Goal: Task Accomplishment & Management: Complete application form

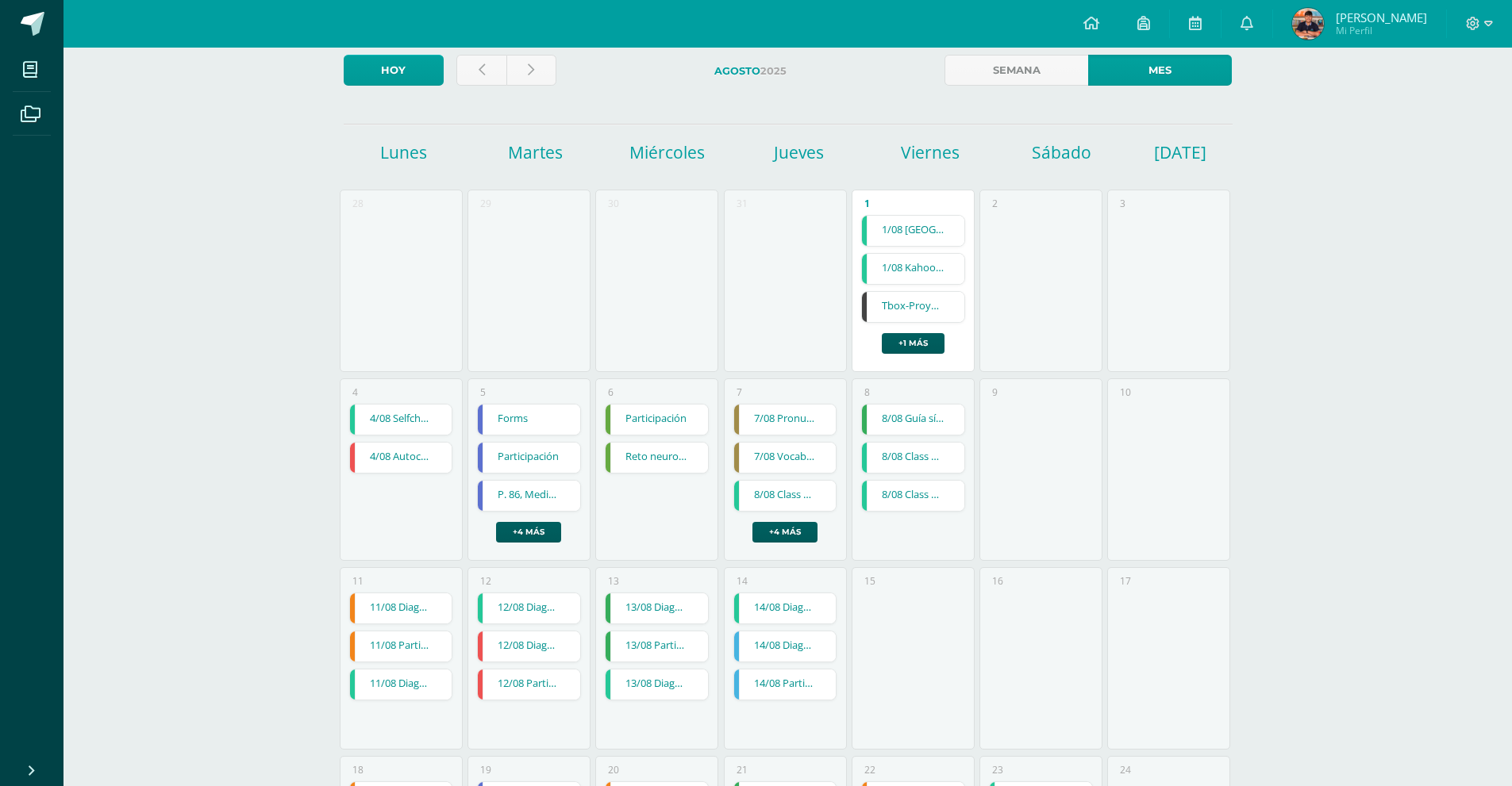
scroll to position [79, 0]
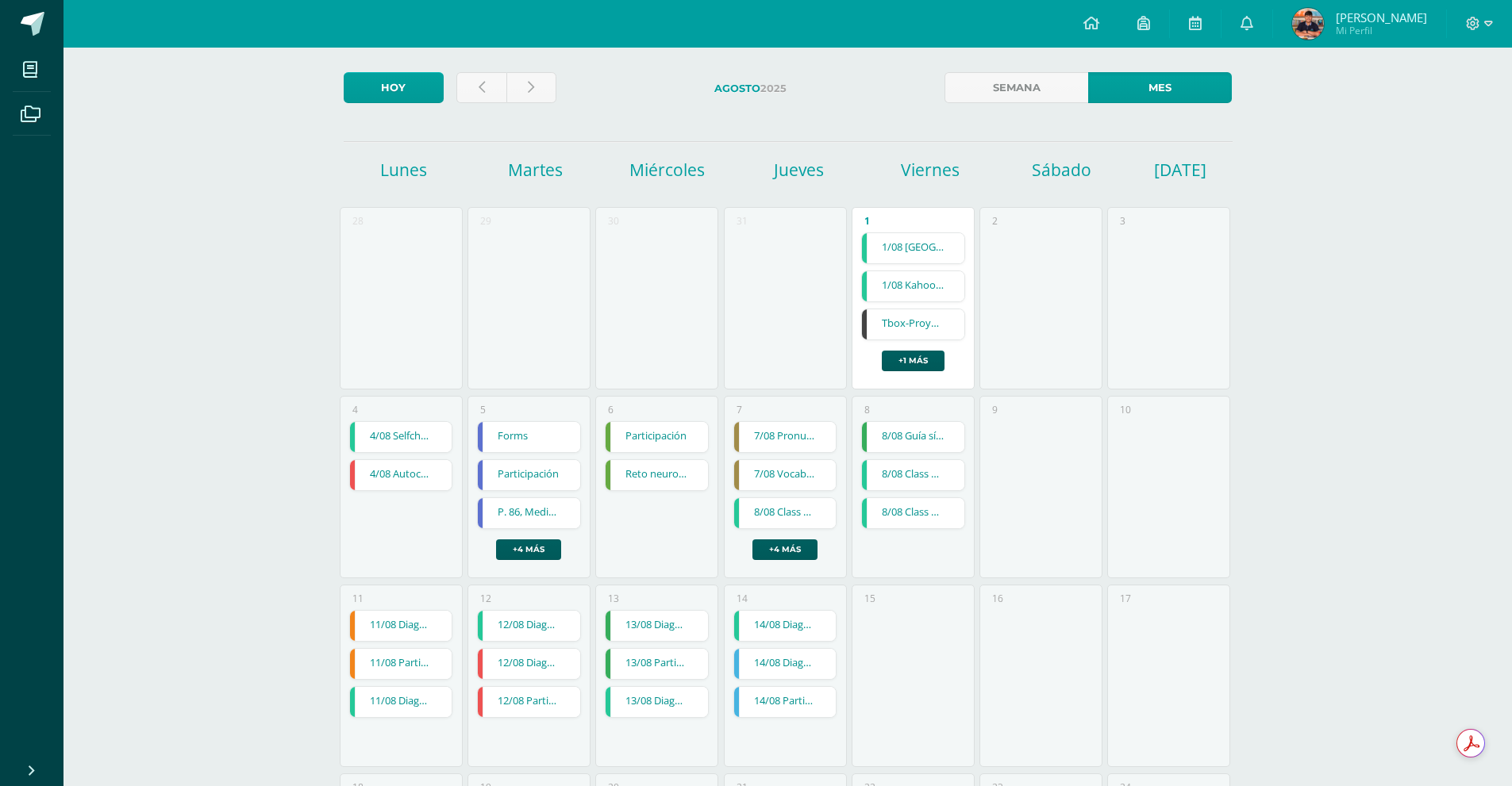
click at [428, 598] on div "11 11/08 Diagnóstico 11/08 Diagnóstico Ciencias Sociales Cargando contenido 11/…" at bounding box center [401, 676] width 123 height 183
click at [426, 736] on div "11 11/08 Diagnóstico 11/08 Diagnóstico Ciencias Sociales Cargando contenido 11/…" at bounding box center [401, 676] width 123 height 183
click at [528, 90] on icon at bounding box center [531, 88] width 7 height 13
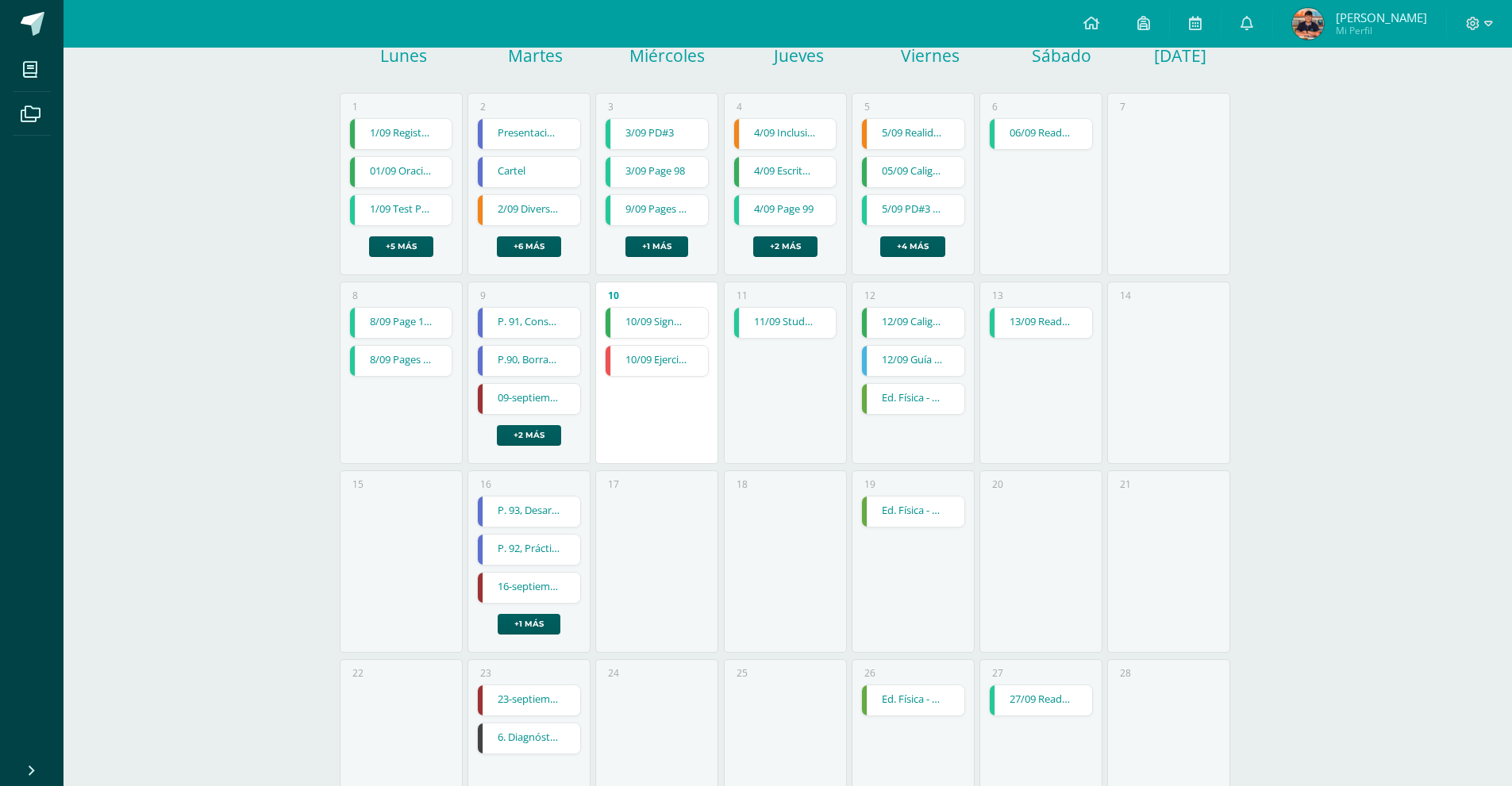
scroll to position [238, 0]
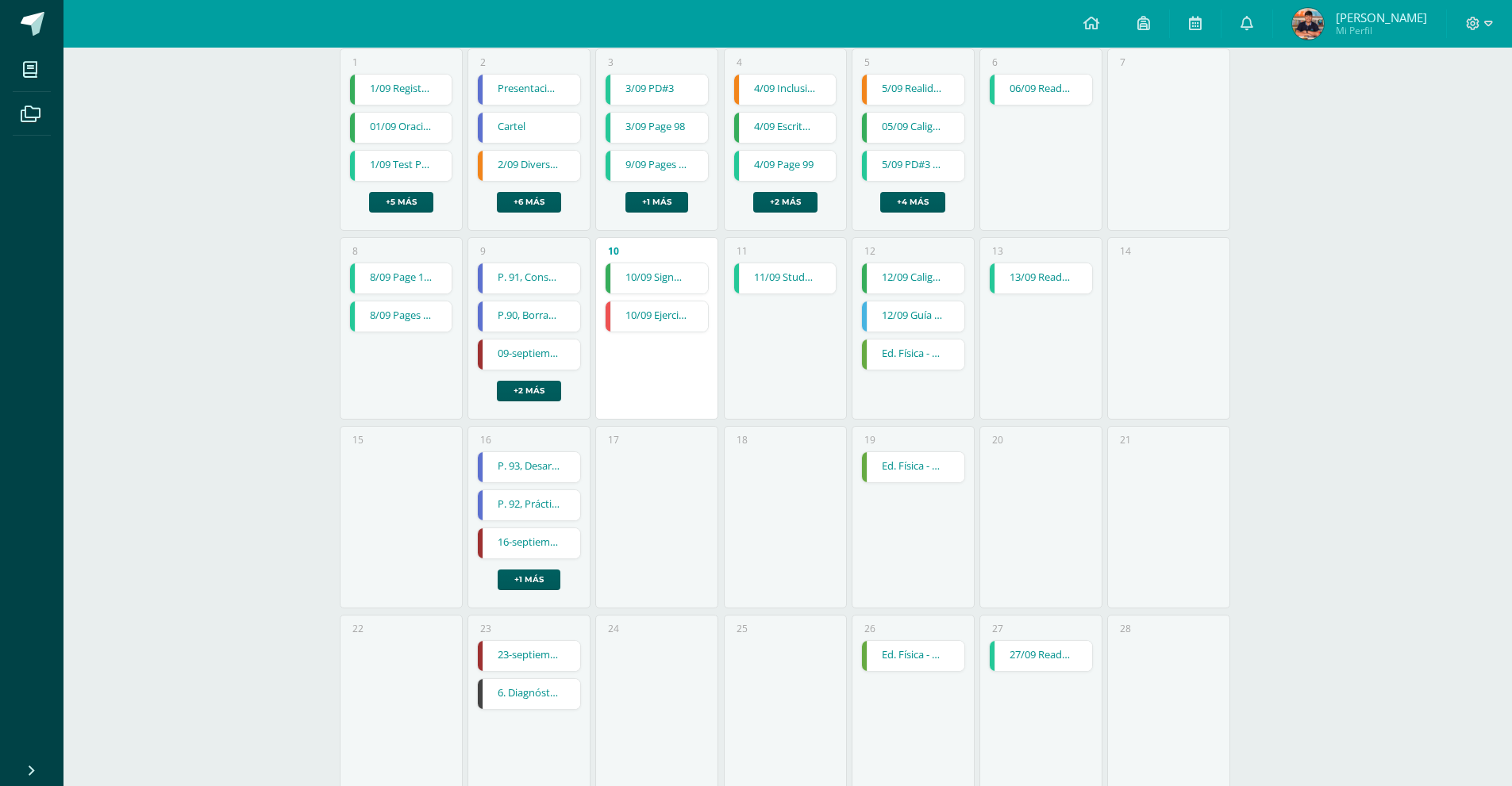
click at [792, 357] on div "11 11/09 Study Guide #3 11/09 Study Guide #3 Reading and Writing Cargando conte…" at bounding box center [786, 328] width 123 height 183
click at [799, 283] on link "11/09 Study Guide #3" at bounding box center [785, 278] width 103 height 30
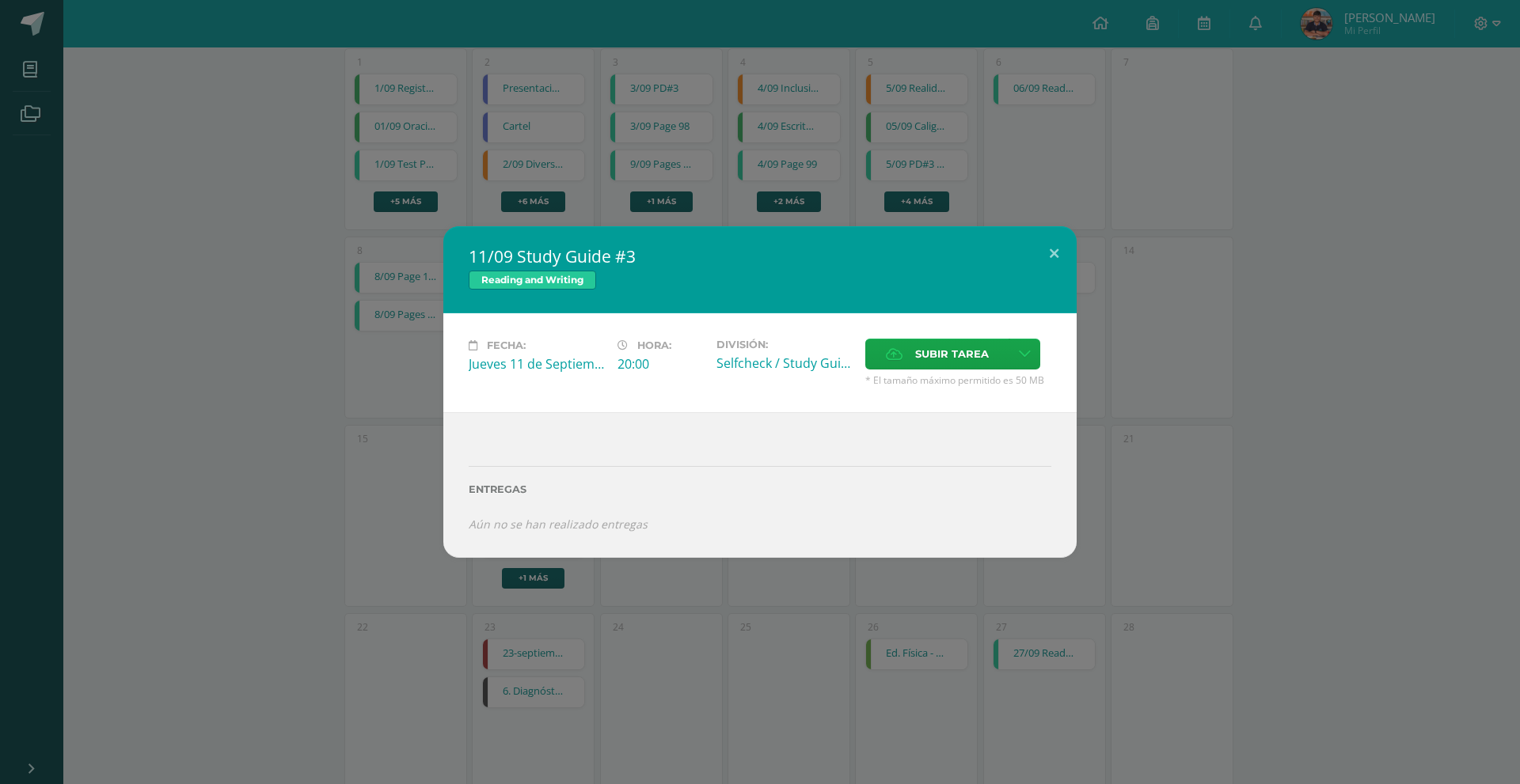
click at [1340, 388] on div "11/09 Study Guide #3 Reading and Writing Fecha: [DATE] Hora: 20:00 División: Se…" at bounding box center [760, 392] width 1507 height 331
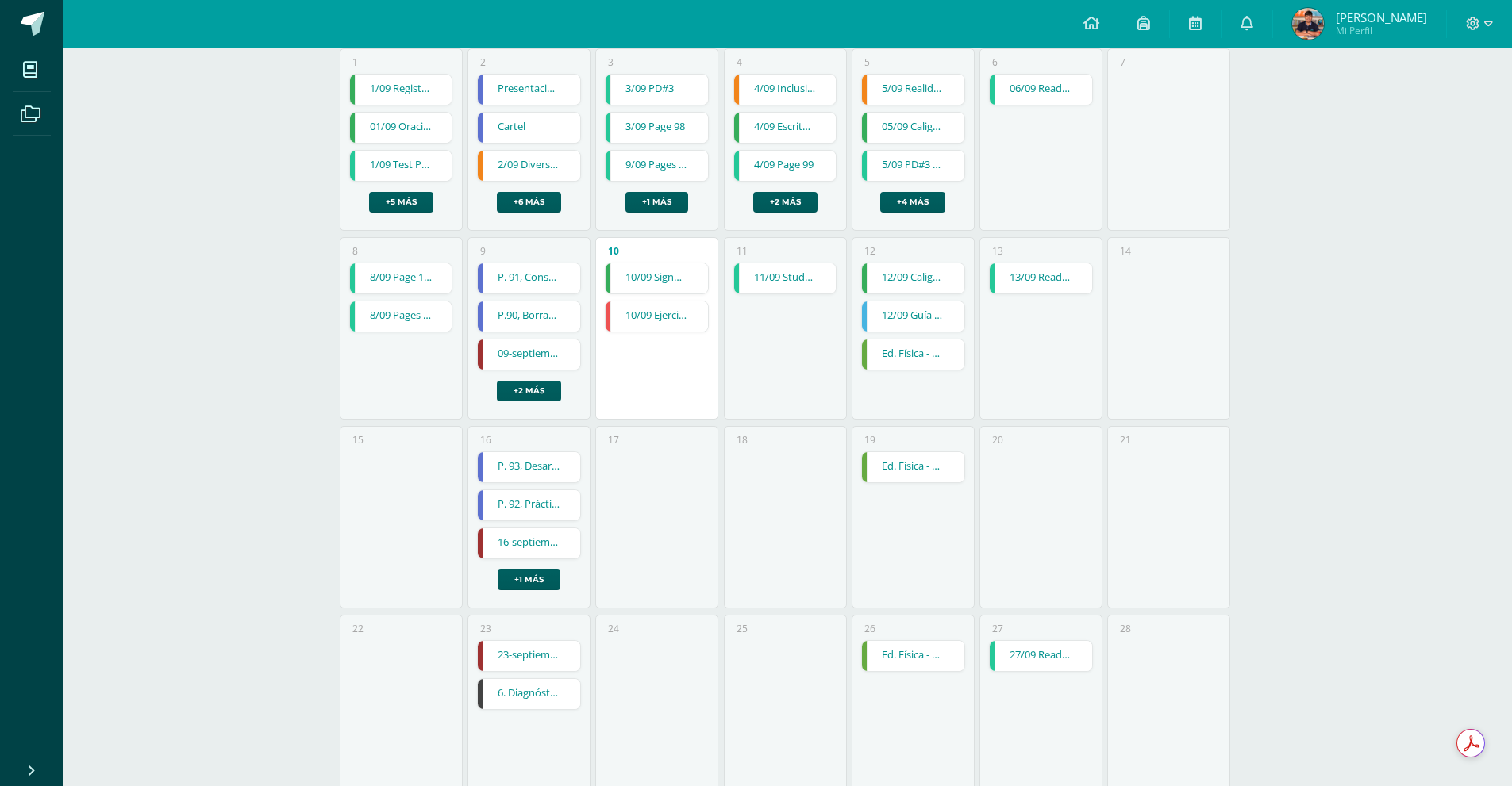
click at [791, 286] on link "11/09 Study Guide #3" at bounding box center [785, 278] width 103 height 30
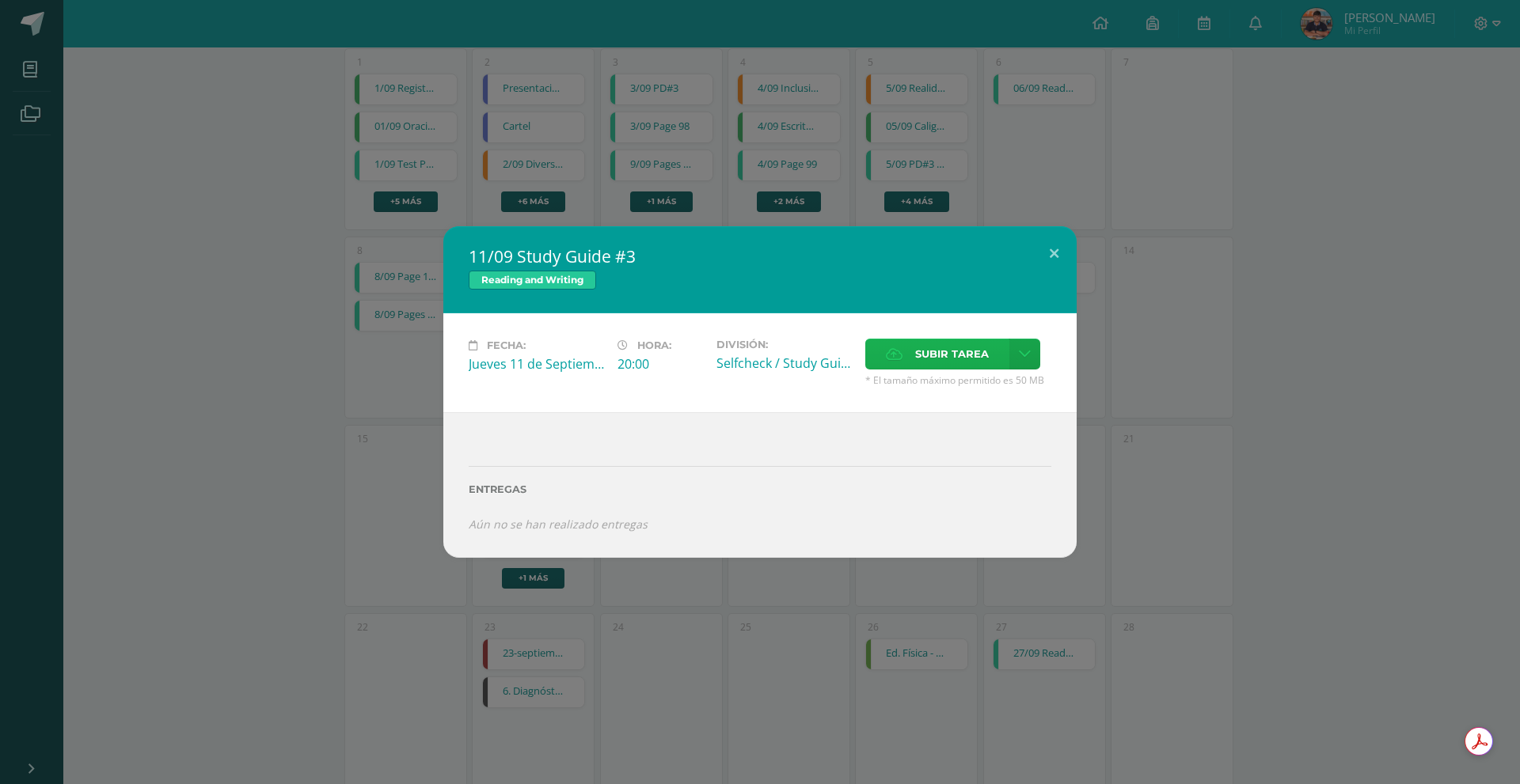
click at [910, 362] on label "Subir tarea" at bounding box center [936, 353] width 144 height 31
click at [0, 0] on input "Subir tarea" at bounding box center [0, 0] width 0 height 0
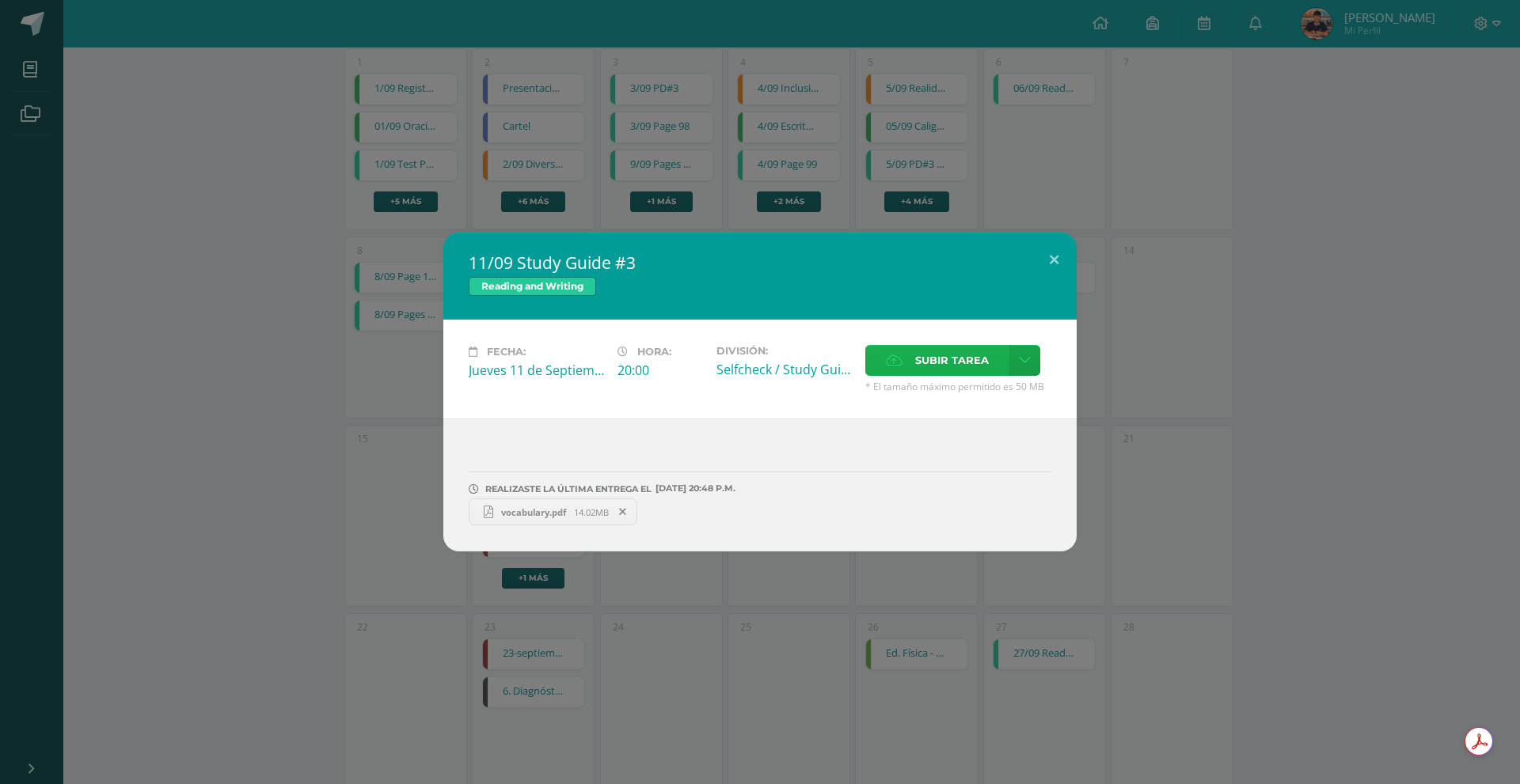
click at [937, 369] on span "Subir tarea" at bounding box center [951, 360] width 74 height 29
click at [0, 0] on input "Subir tarea" at bounding box center [0, 0] width 0 height 0
click at [1054, 264] on button at bounding box center [1054, 259] width 45 height 54
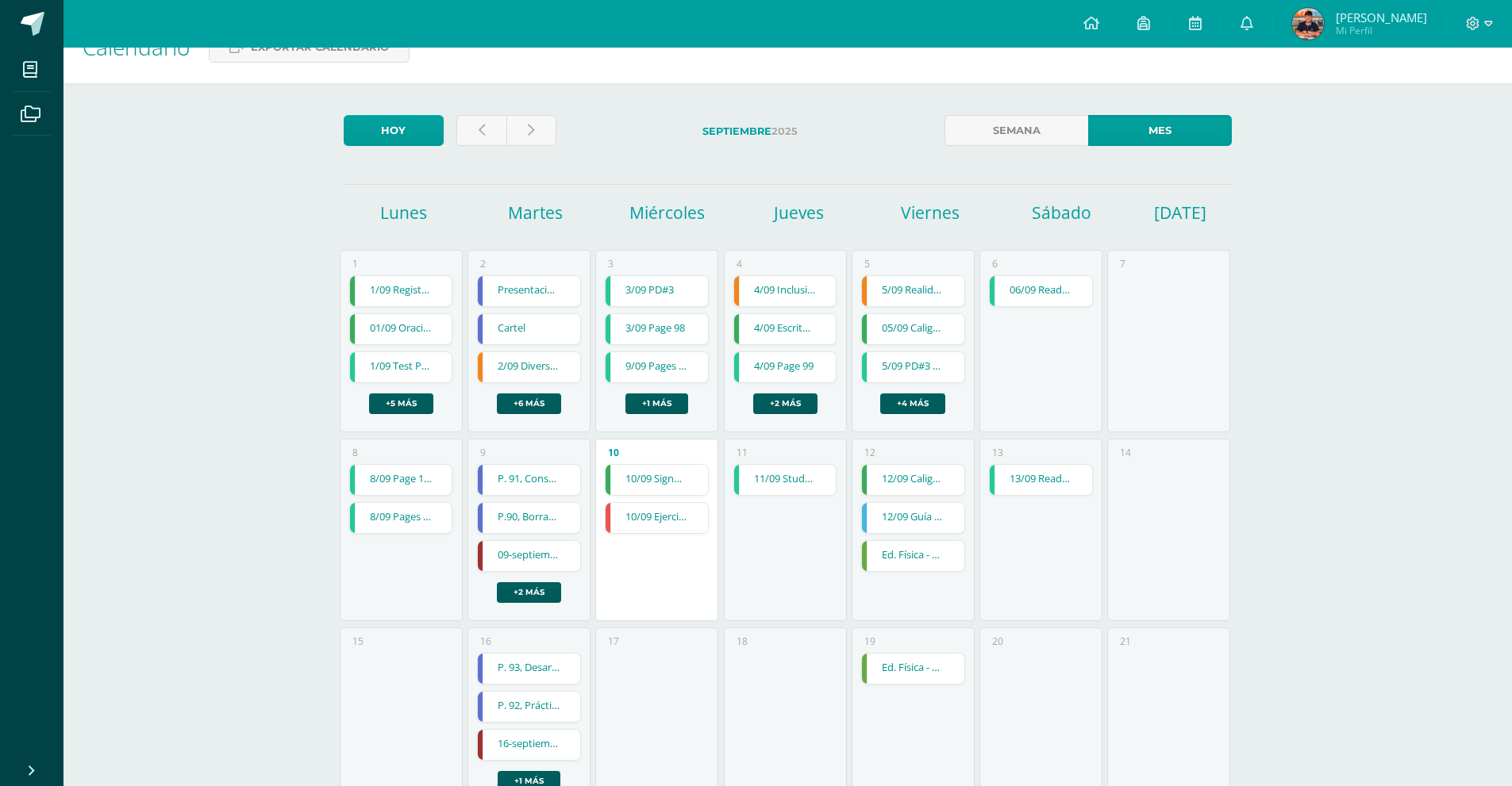
scroll to position [0, 0]
